Goal: Information Seeking & Learning: Find specific fact

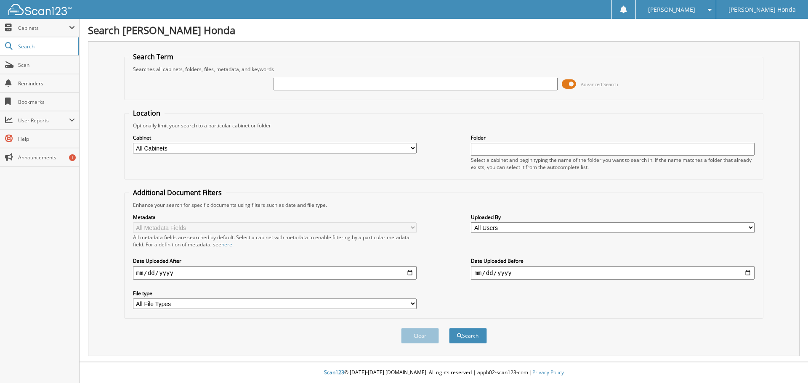
click at [570, 84] on span at bounding box center [569, 84] width 14 height 13
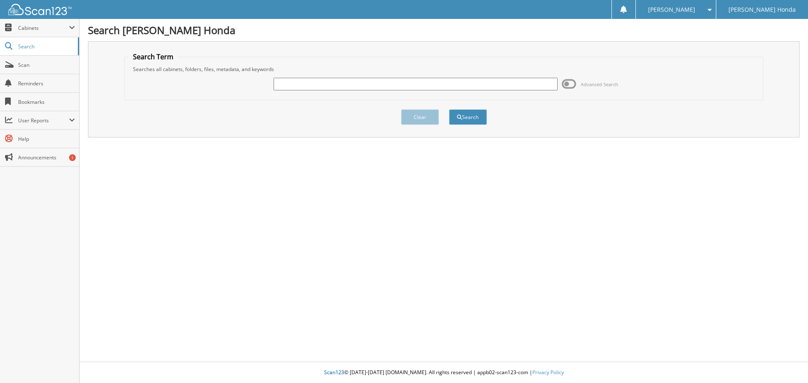
click at [307, 85] on input "text" at bounding box center [416, 84] width 284 height 13
type input "117617"
click at [449, 109] on button "Search" at bounding box center [468, 117] width 38 height 16
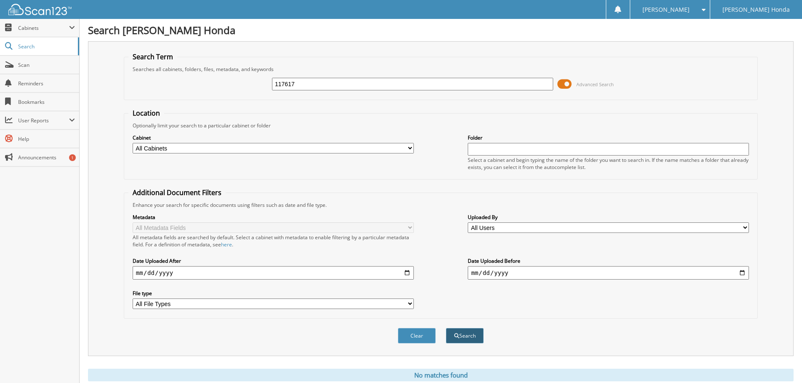
click at [459, 333] on button "Search" at bounding box center [465, 336] width 38 height 16
click at [566, 82] on span at bounding box center [564, 84] width 14 height 13
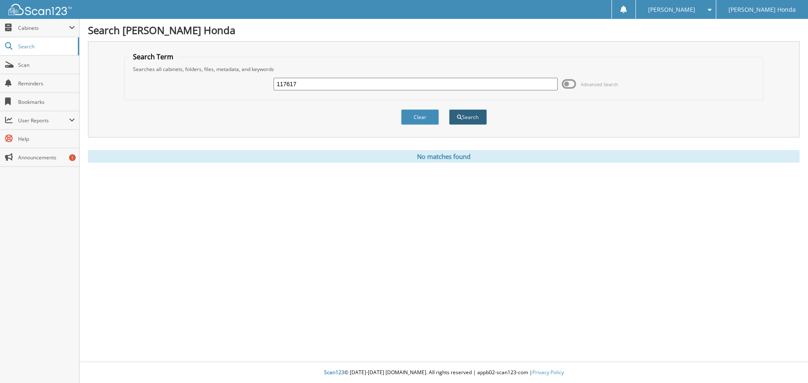
click at [473, 118] on button "Search" at bounding box center [468, 117] width 38 height 16
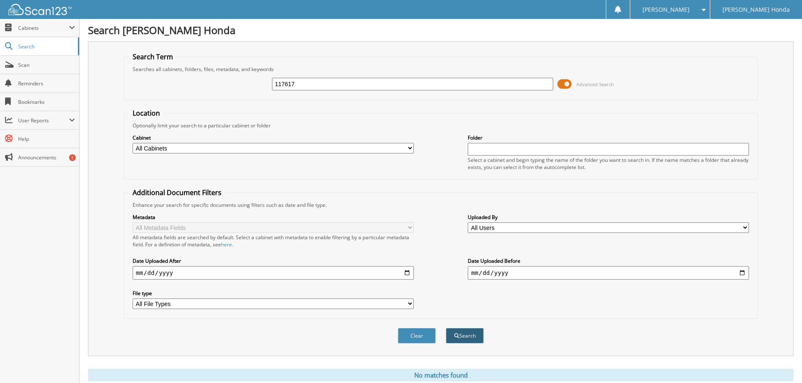
click at [468, 335] on button "Search" at bounding box center [465, 336] width 38 height 16
click at [568, 86] on span at bounding box center [564, 84] width 14 height 13
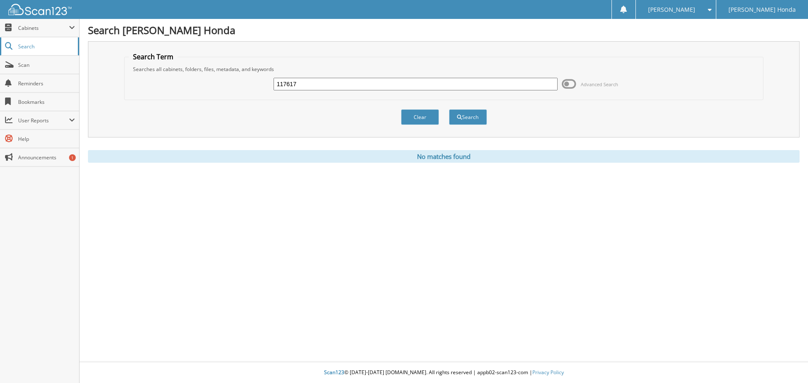
click at [47, 46] on span "Search" at bounding box center [46, 46] width 56 height 7
click at [471, 118] on button "Search" at bounding box center [468, 117] width 38 height 16
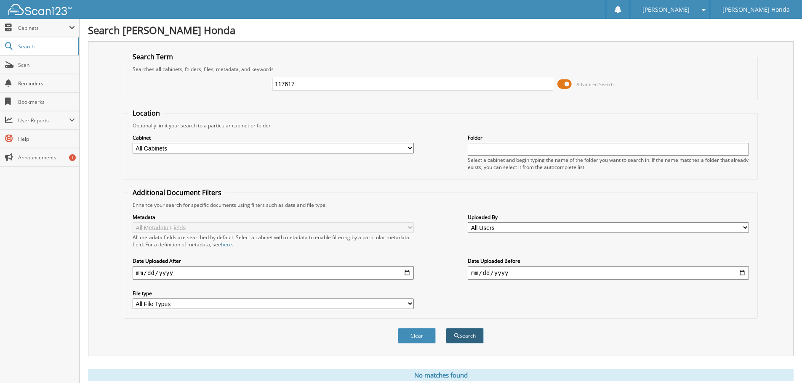
click at [472, 336] on button "Search" at bounding box center [465, 336] width 38 height 16
click at [398, 147] on select "All Cabinets CAR DEALS Needs Filing" at bounding box center [273, 148] width 281 height 11
select select "18774"
click at [133, 143] on select "All Cabinets CAR DEALS Needs Filing" at bounding box center [273, 148] width 281 height 11
click at [466, 336] on button "Search" at bounding box center [465, 336] width 38 height 16
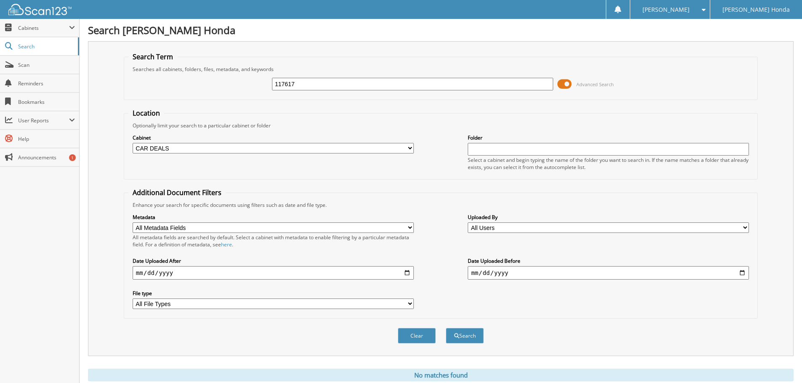
click at [568, 83] on span at bounding box center [564, 84] width 14 height 13
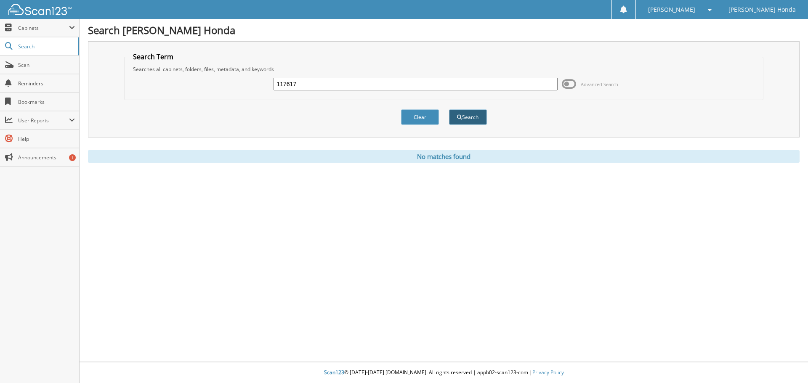
click at [476, 116] on button "Search" at bounding box center [468, 117] width 38 height 16
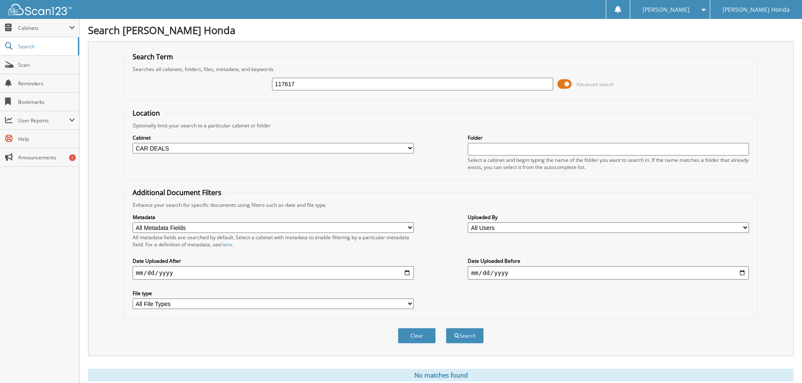
click at [480, 156] on div "Folder Select a cabinet and begin typing the name of the folder you want to sea…" at bounding box center [608, 151] width 281 height 37
click at [185, 307] on select "All File Types HEIC JPG PDF PNG" at bounding box center [273, 304] width 281 height 11
click at [454, 296] on div "Metadata All Metadata Fields Customer Name Date of Sale VIN All metadata fields…" at bounding box center [440, 262] width 624 height 106
click at [220, 273] on input "date" at bounding box center [273, 272] width 281 height 13
click at [45, 26] on span "Cabinets" at bounding box center [43, 27] width 51 height 7
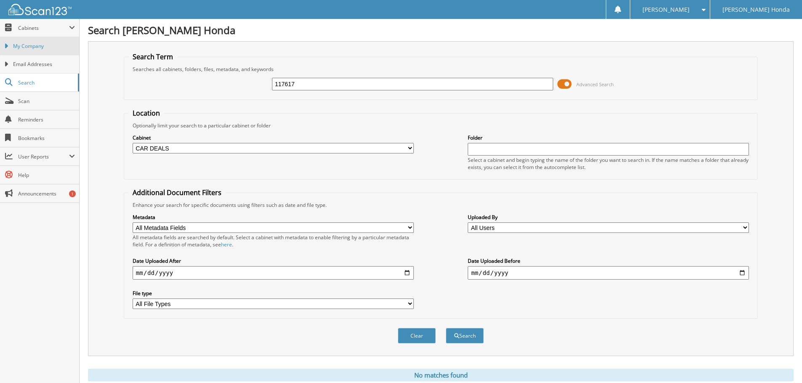
click at [31, 45] on span "My Company" at bounding box center [44, 47] width 62 height 8
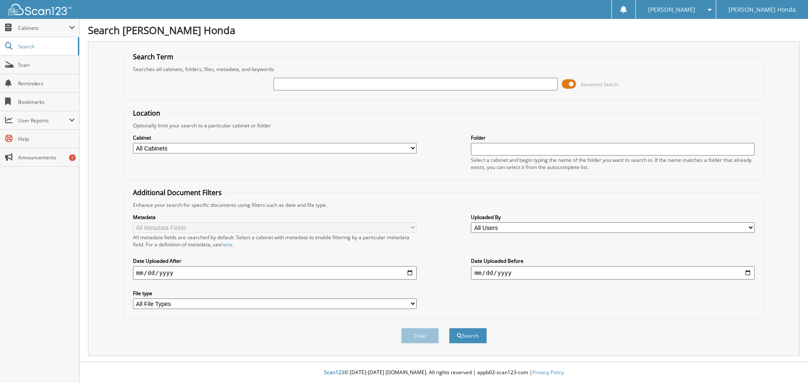
click at [571, 85] on span at bounding box center [569, 84] width 14 height 13
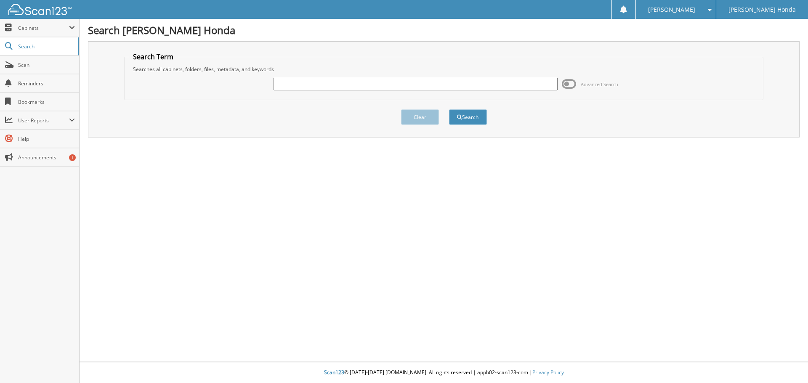
click at [286, 87] on input "text" at bounding box center [416, 84] width 284 height 13
type input "117617"
click at [449, 109] on button "Search" at bounding box center [468, 117] width 38 height 16
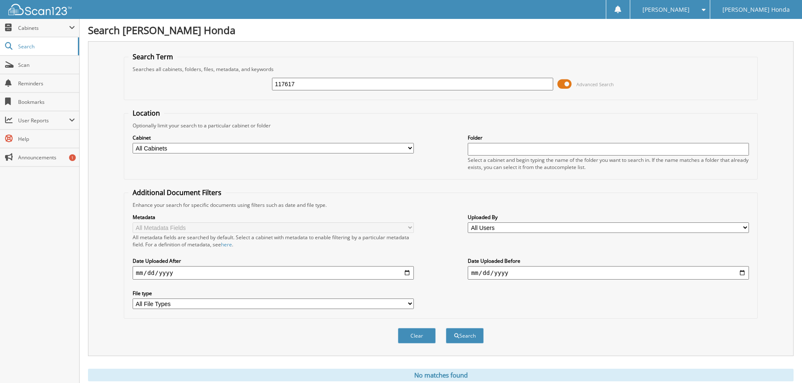
click at [568, 81] on span at bounding box center [564, 84] width 14 height 13
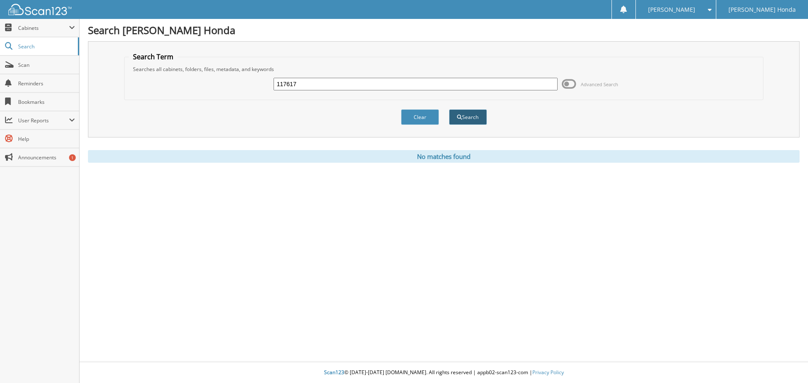
click at [468, 118] on button "Search" at bounding box center [468, 117] width 38 height 16
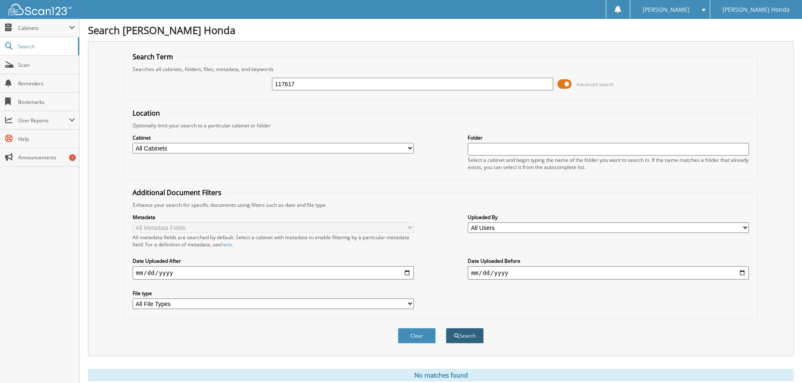
click at [466, 338] on button "Search" at bounding box center [465, 336] width 38 height 16
click at [35, 154] on span "Announcements" at bounding box center [46, 157] width 57 height 7
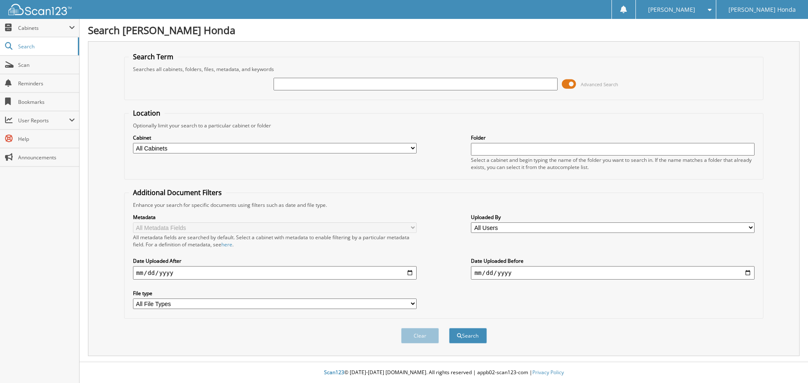
click at [569, 84] on span at bounding box center [569, 84] width 14 height 13
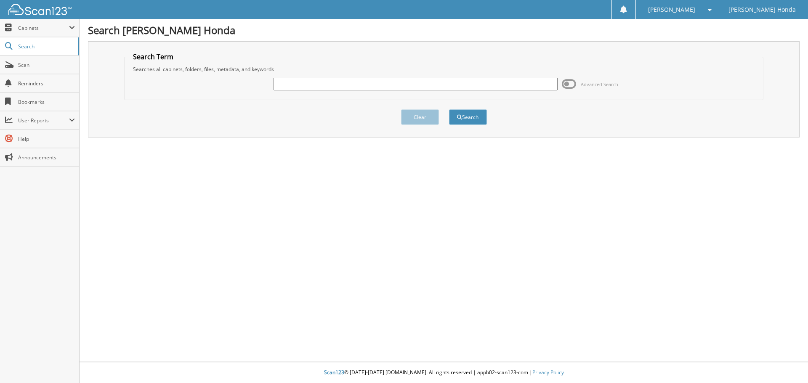
drag, startPoint x: 433, startPoint y: 90, endPoint x: 426, endPoint y: 90, distance: 6.7
click at [433, 90] on div at bounding box center [416, 84] width 284 height 14
click at [300, 85] on input "text" at bounding box center [416, 84] width 284 height 13
type input "117617"
click at [464, 120] on button "Search" at bounding box center [468, 117] width 38 height 16
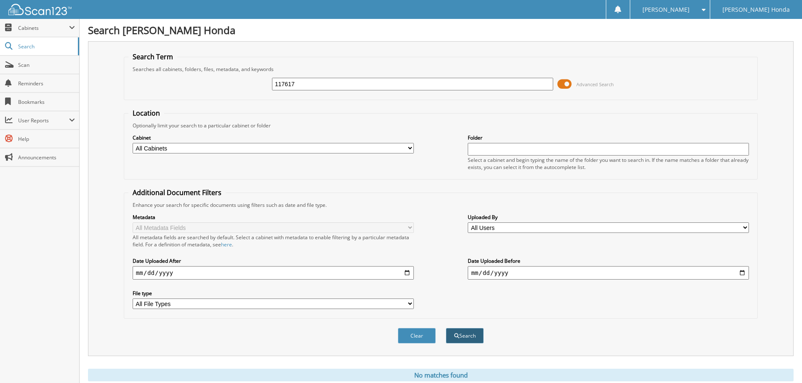
click at [460, 338] on button "Search" at bounding box center [465, 336] width 38 height 16
click at [192, 273] on input "date" at bounding box center [273, 272] width 281 height 13
click at [407, 276] on input "date" at bounding box center [273, 272] width 281 height 13
type input "[DATE]"
click at [498, 269] on input "date" at bounding box center [608, 272] width 281 height 13
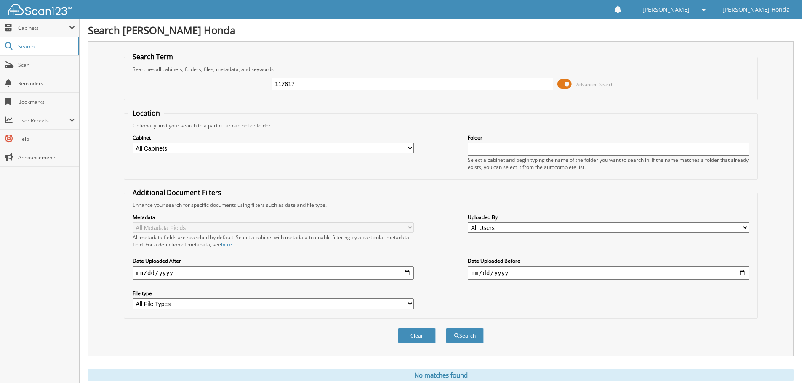
click at [741, 273] on input "date" at bounding box center [608, 272] width 281 height 13
type input "[DATE]"
click at [469, 337] on button "Search" at bounding box center [465, 336] width 38 height 16
click at [462, 332] on button "Search" at bounding box center [465, 336] width 38 height 16
click at [566, 86] on span at bounding box center [564, 84] width 14 height 13
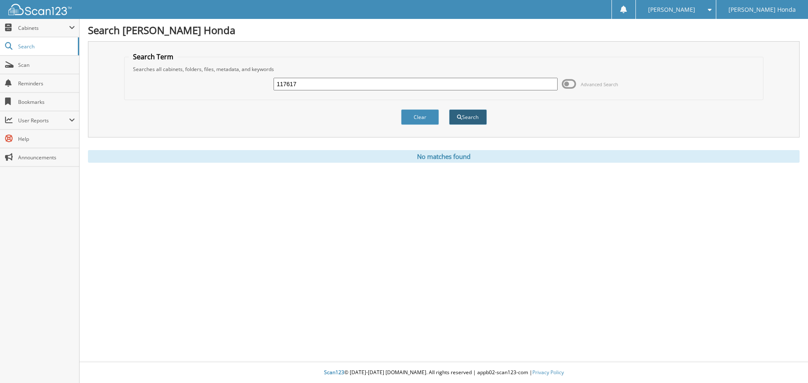
click at [464, 117] on button "Search" at bounding box center [468, 117] width 38 height 16
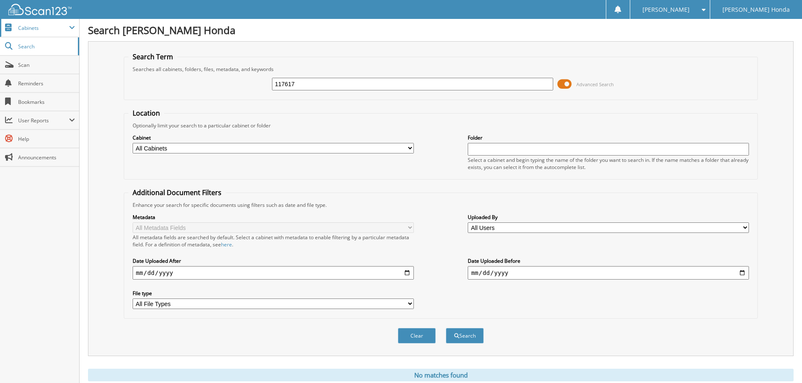
click at [54, 27] on span "Cabinets" at bounding box center [43, 27] width 51 height 7
click at [32, 84] on span "Search" at bounding box center [46, 82] width 56 height 7
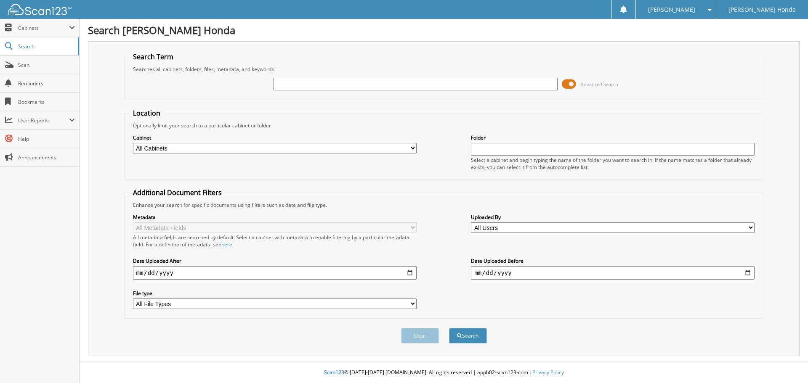
click at [576, 84] on span "Advanced Search" at bounding box center [590, 84] width 56 height 13
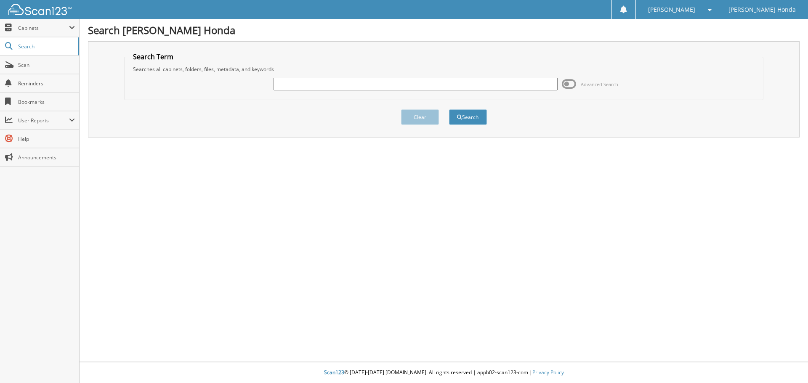
click at [316, 83] on input "text" at bounding box center [416, 84] width 284 height 13
type input "117617"
click at [467, 116] on button "Search" at bounding box center [468, 117] width 38 height 16
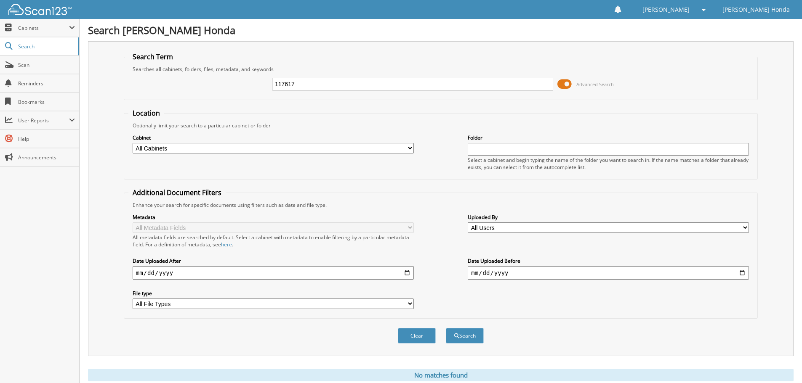
click at [567, 79] on span at bounding box center [564, 84] width 14 height 13
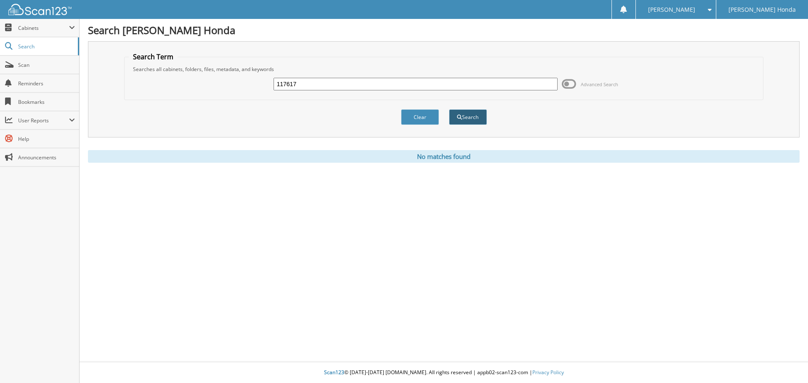
click at [477, 116] on button "Search" at bounding box center [468, 117] width 38 height 16
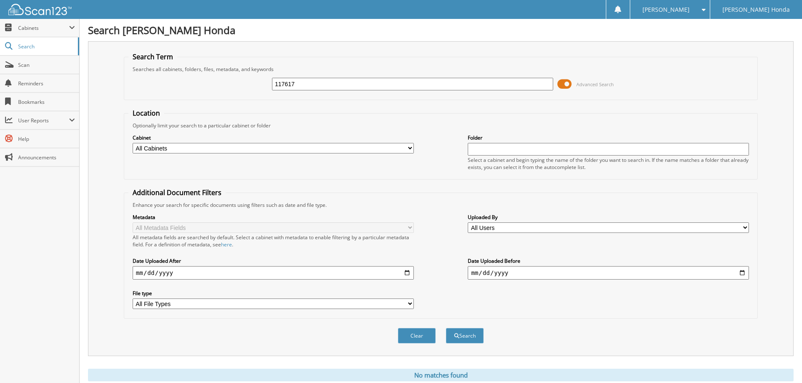
click at [563, 85] on span at bounding box center [564, 84] width 14 height 13
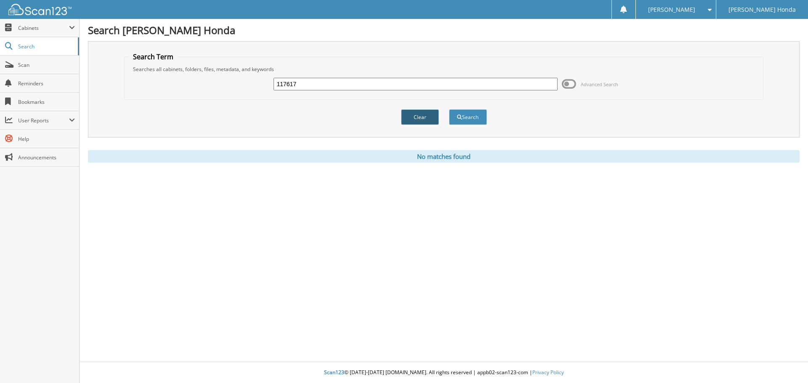
click at [417, 117] on button "Clear" at bounding box center [420, 117] width 38 height 16
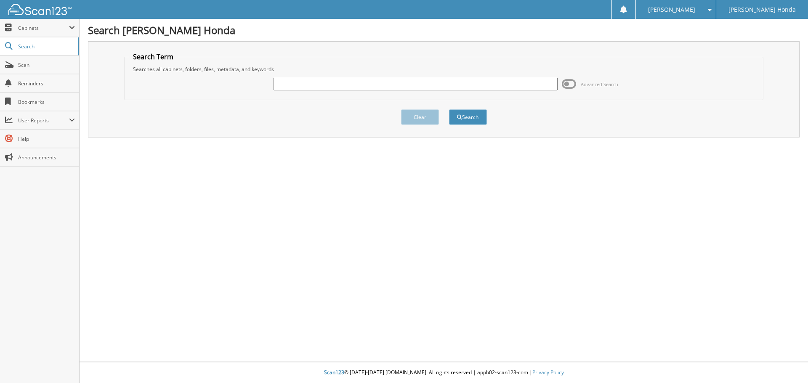
click at [329, 80] on input "text" at bounding box center [416, 84] width 284 height 13
type input "117617"
click at [473, 120] on button "Search" at bounding box center [468, 117] width 38 height 16
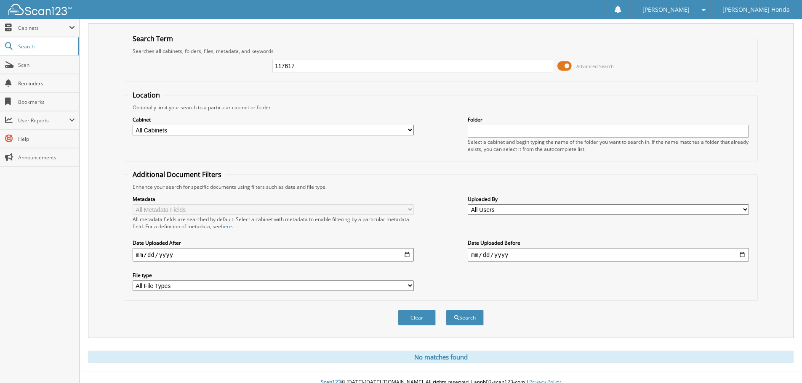
scroll to position [28, 0]
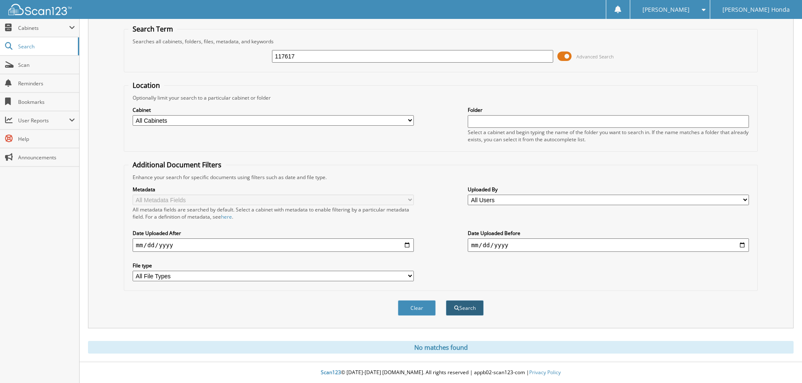
click at [476, 307] on button "Search" at bounding box center [465, 308] width 38 height 16
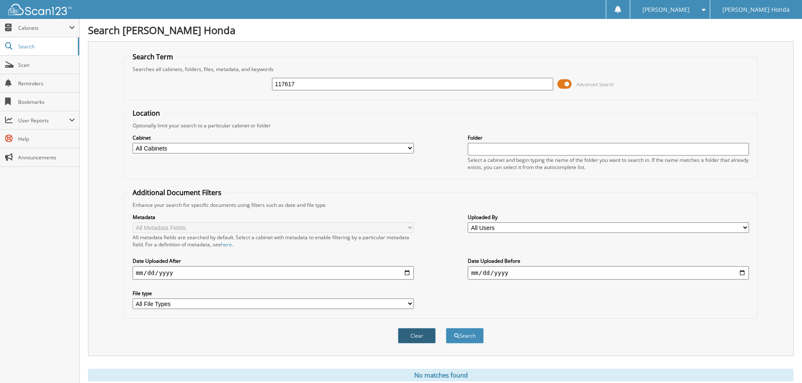
click at [418, 337] on button "Clear" at bounding box center [417, 336] width 38 height 16
